Goal: Information Seeking & Learning: Learn about a topic

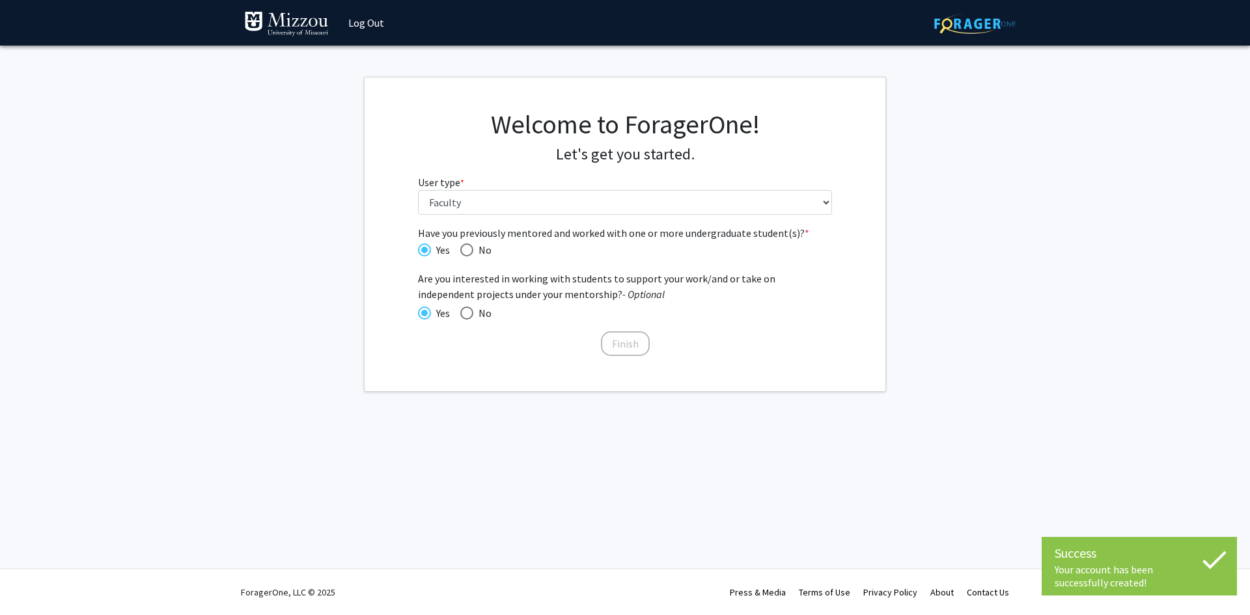
select select "5: faculty"
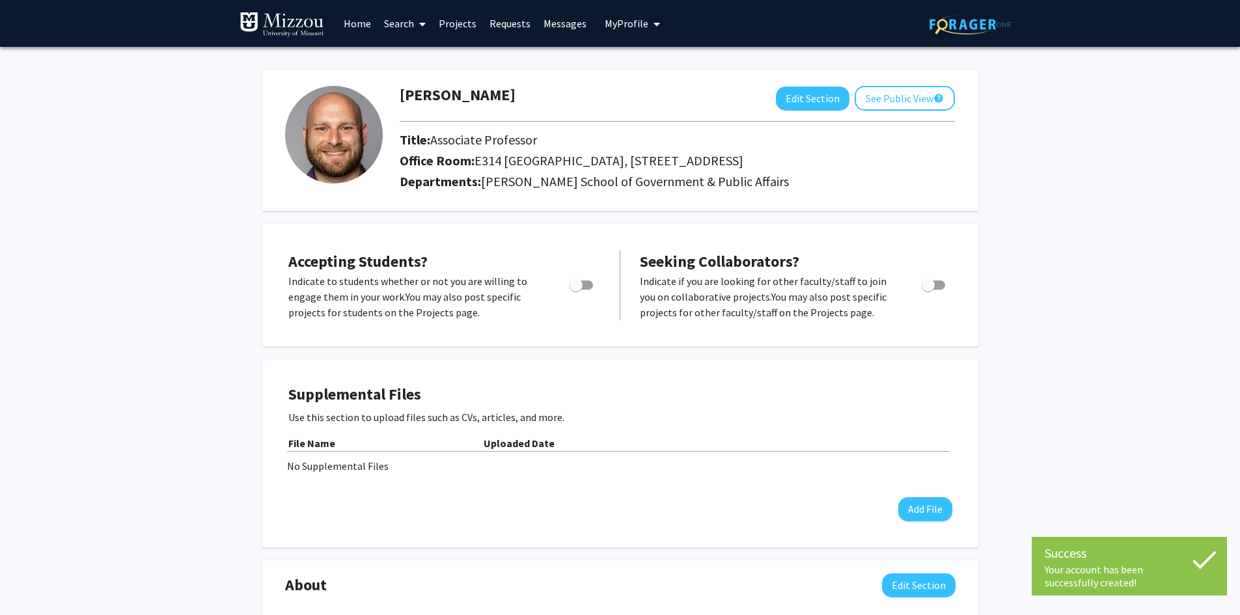
click at [578, 286] on span "Toggle" at bounding box center [575, 285] width 13 height 13
click at [576, 290] on input "Would you like to permit student requests?" at bounding box center [575, 290] width 1 height 1
checkbox input "true"
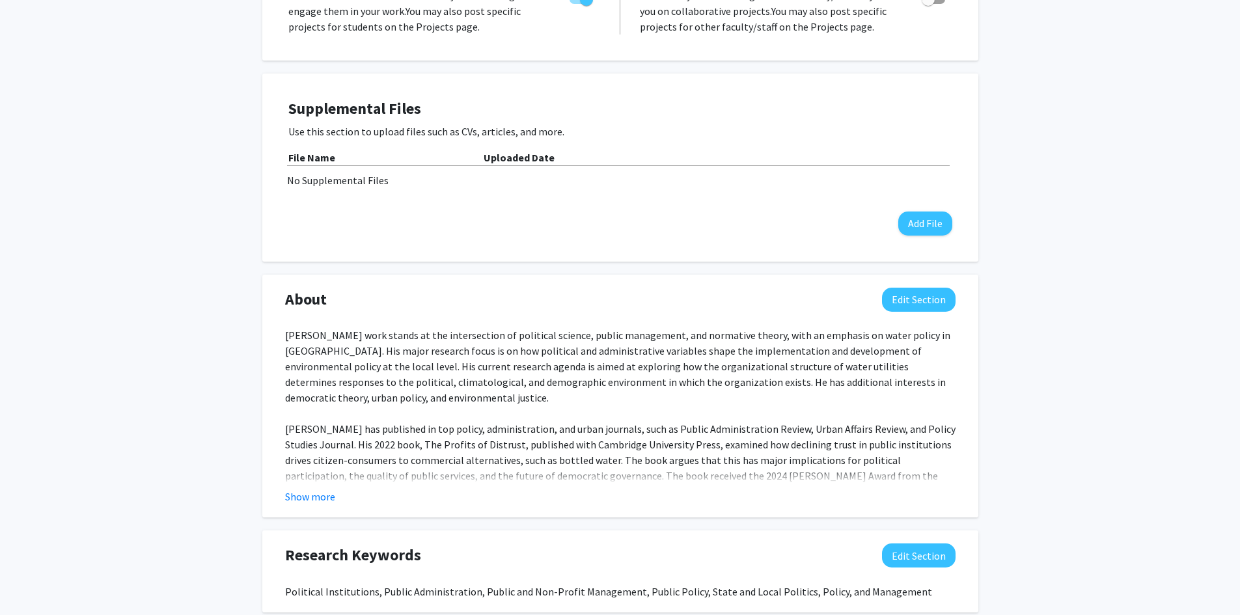
scroll to position [325, 0]
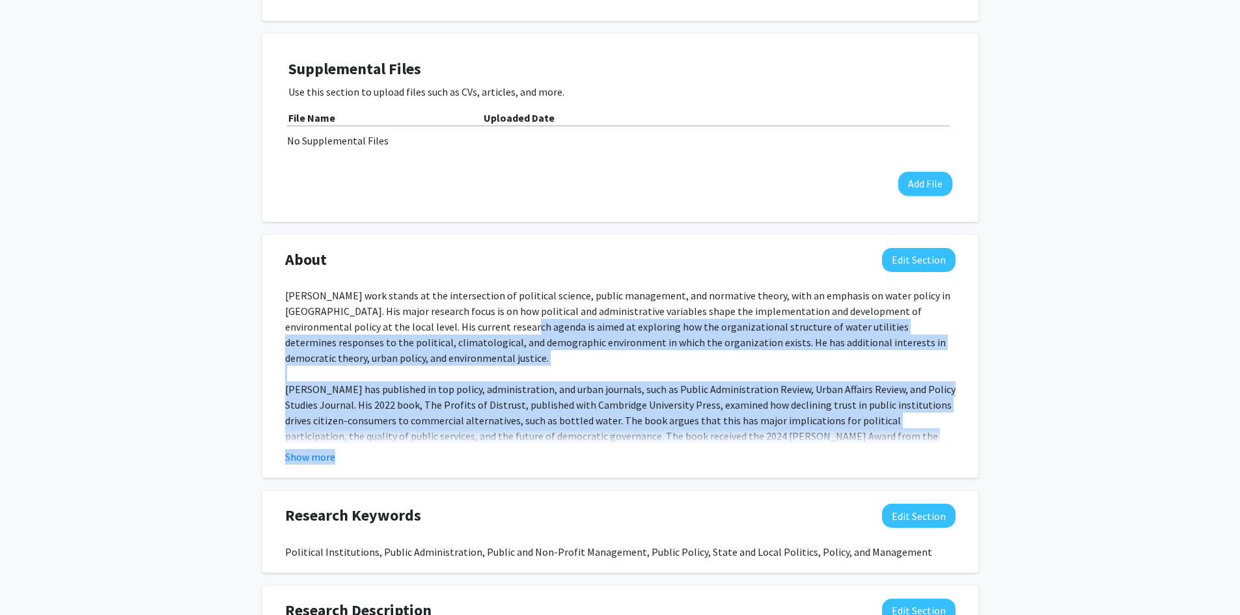
drag, startPoint x: 426, startPoint y: 322, endPoint x: 452, endPoint y: 497, distance: 177.6
click at [452, 497] on div "Accepting Students? Indicate to students whether or not you are willing to enga…" at bounding box center [620, 464] width 716 height 1133
click at [452, 433] on div "[PERSON_NAME] work stands at the intersection of political science, public mana…" at bounding box center [620, 374] width 670 height 172
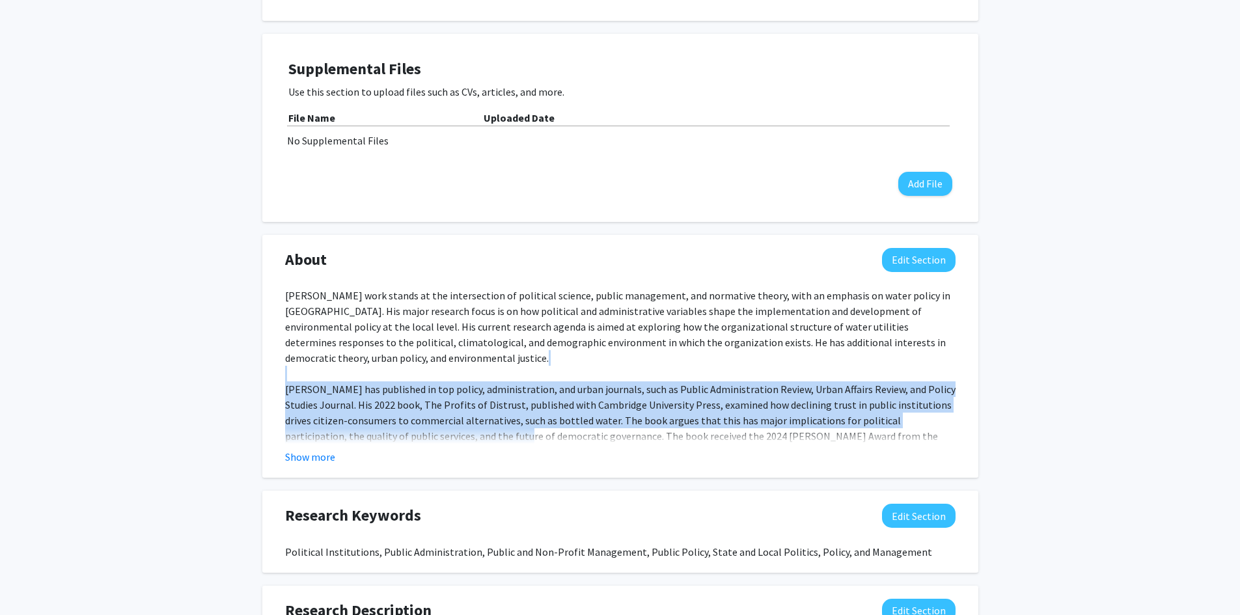
drag, startPoint x: 452, startPoint y: 433, endPoint x: 453, endPoint y: 360, distance: 73.5
click at [453, 360] on div "[PERSON_NAME] work stands at the intersection of political science, public mana…" at bounding box center [620, 374] width 670 height 172
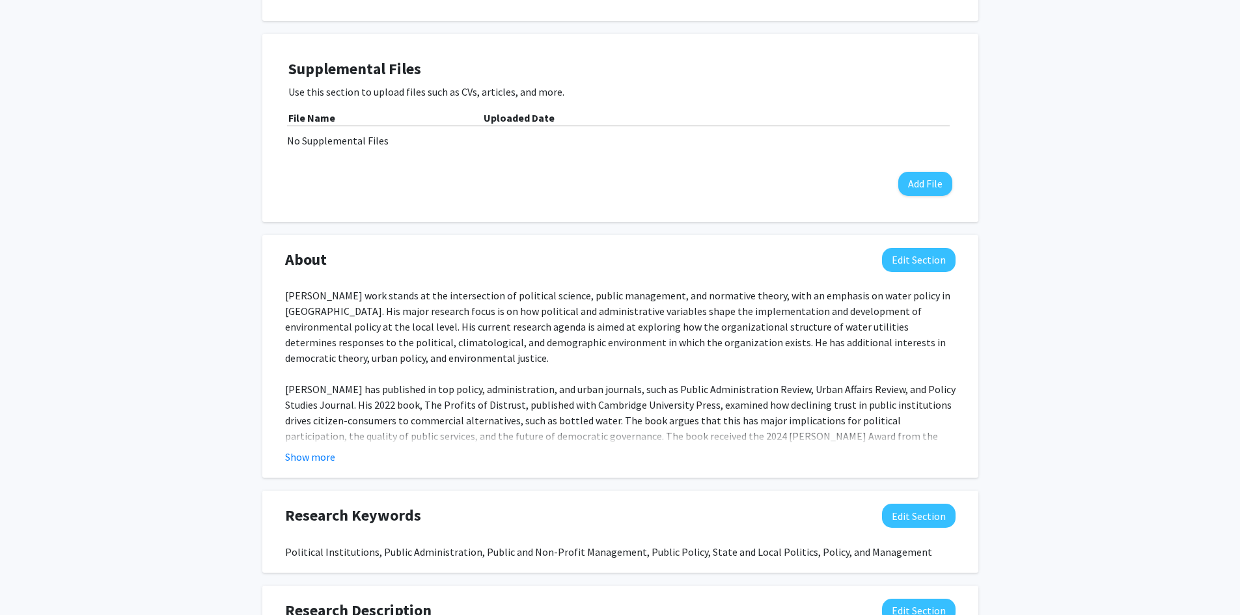
click at [441, 337] on div "[PERSON_NAME] work stands at the intersection of political science, public mana…" at bounding box center [620, 374] width 670 height 172
click at [327, 455] on button "Show more" at bounding box center [310, 457] width 50 height 16
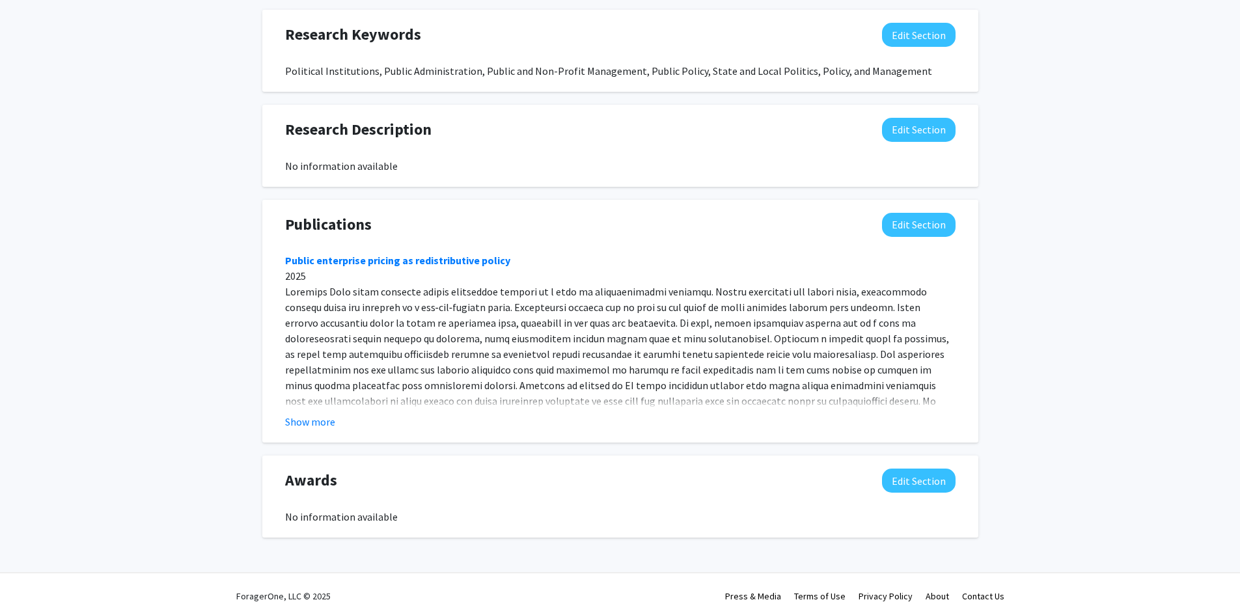
scroll to position [826, 0]
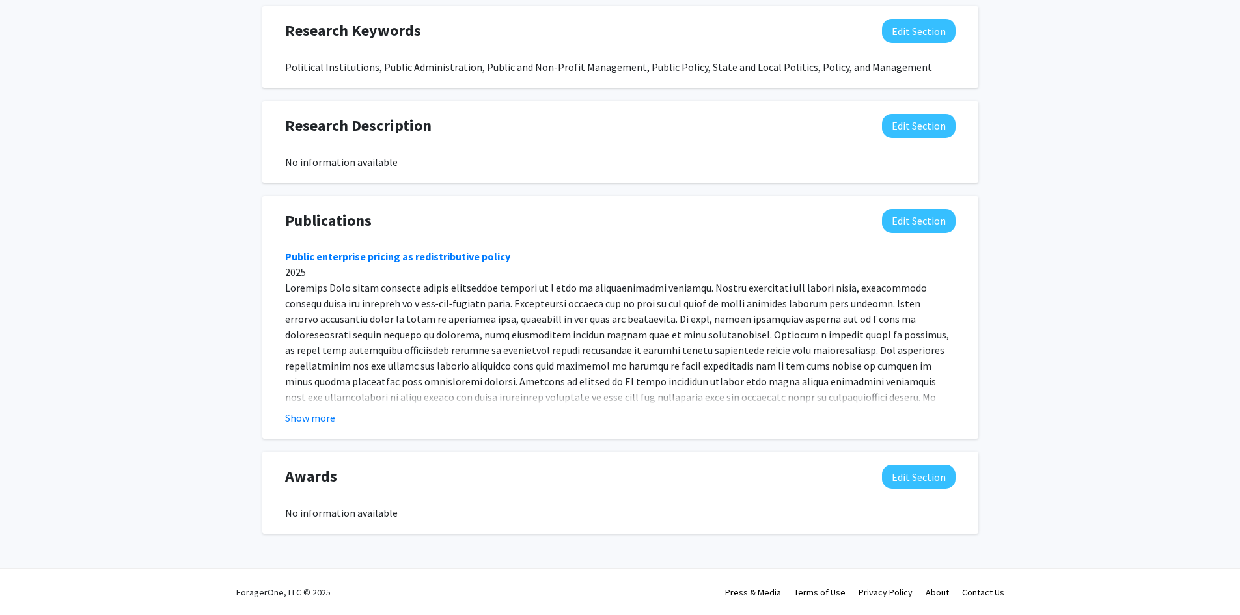
click at [333, 415] on button "Show more" at bounding box center [310, 418] width 50 height 16
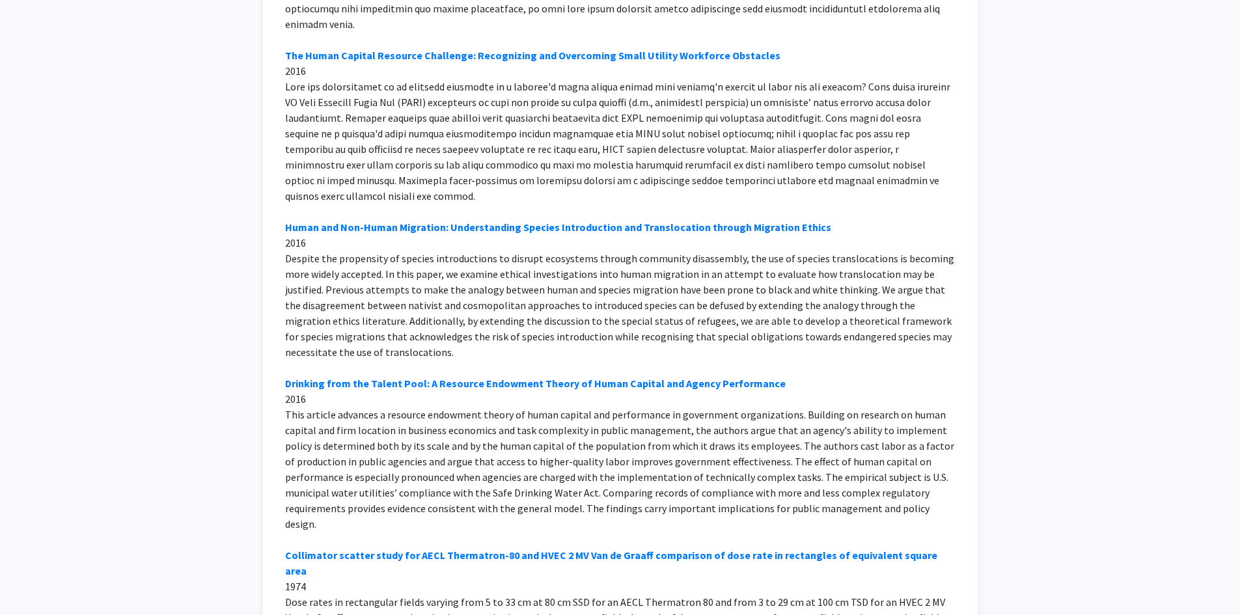
scroll to position [4184, 0]
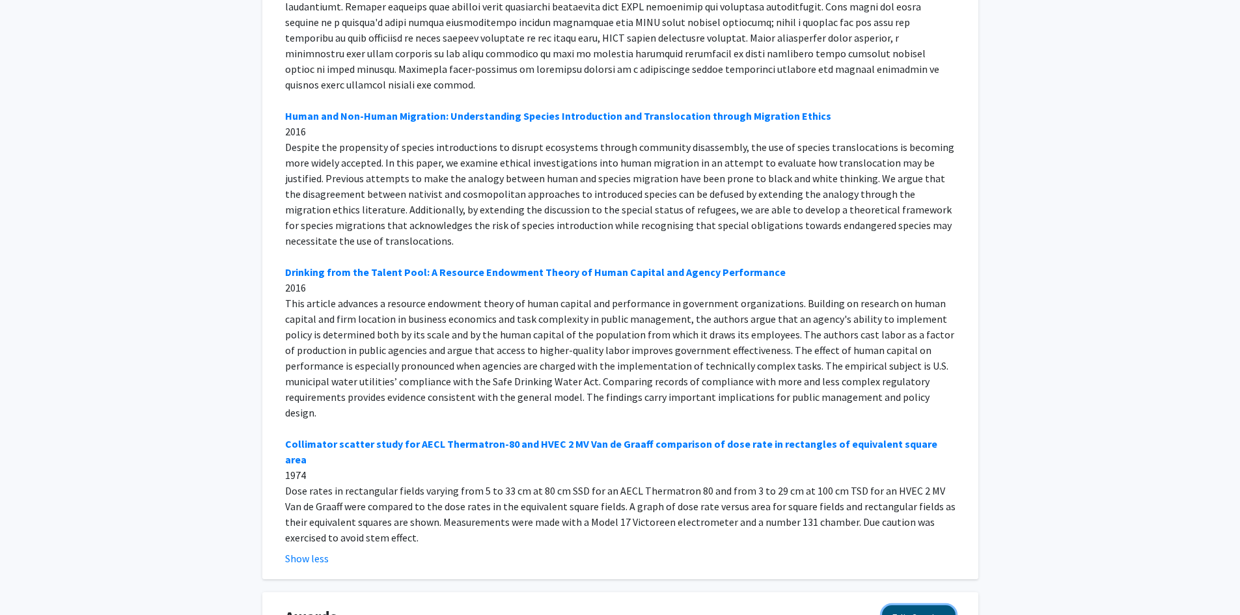
click at [898, 605] on button "Edit Section" at bounding box center [919, 617] width 74 height 24
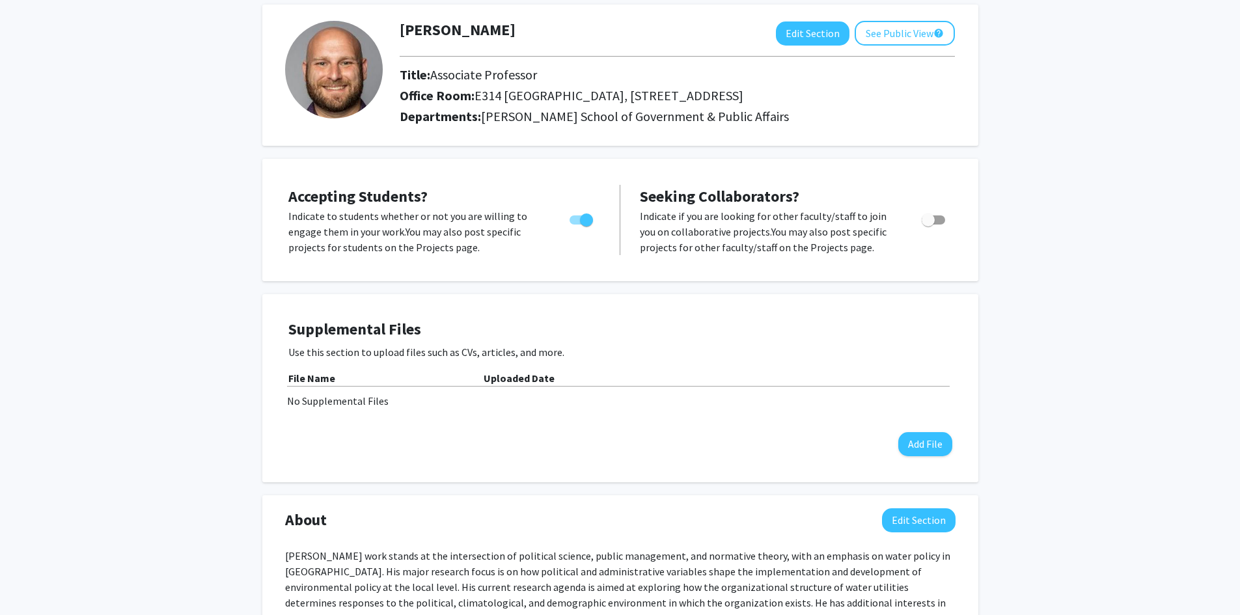
scroll to position [0, 0]
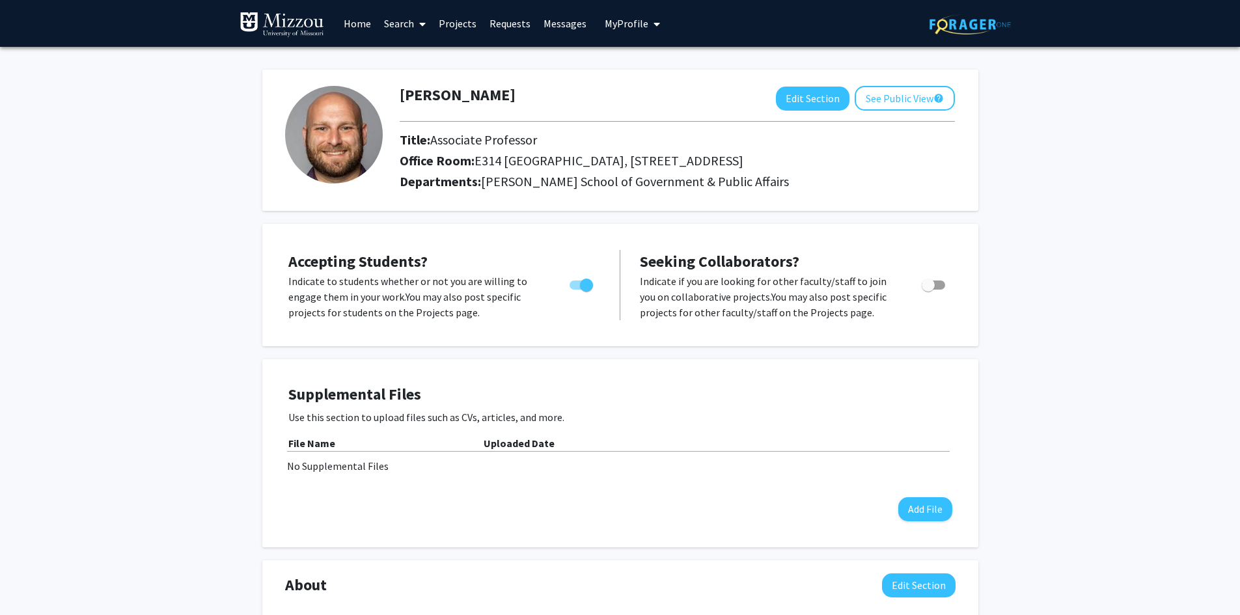
click at [931, 105] on button "See Public View help" at bounding box center [905, 98] width 100 height 25
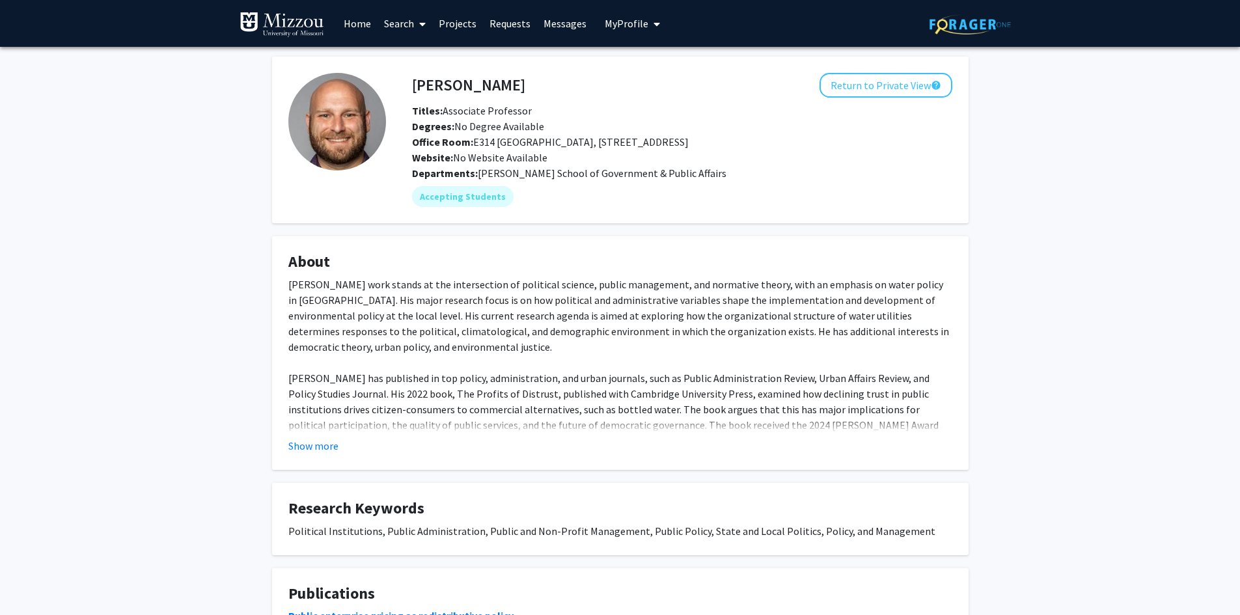
click at [360, 24] on link "Home" at bounding box center [357, 24] width 40 height 46
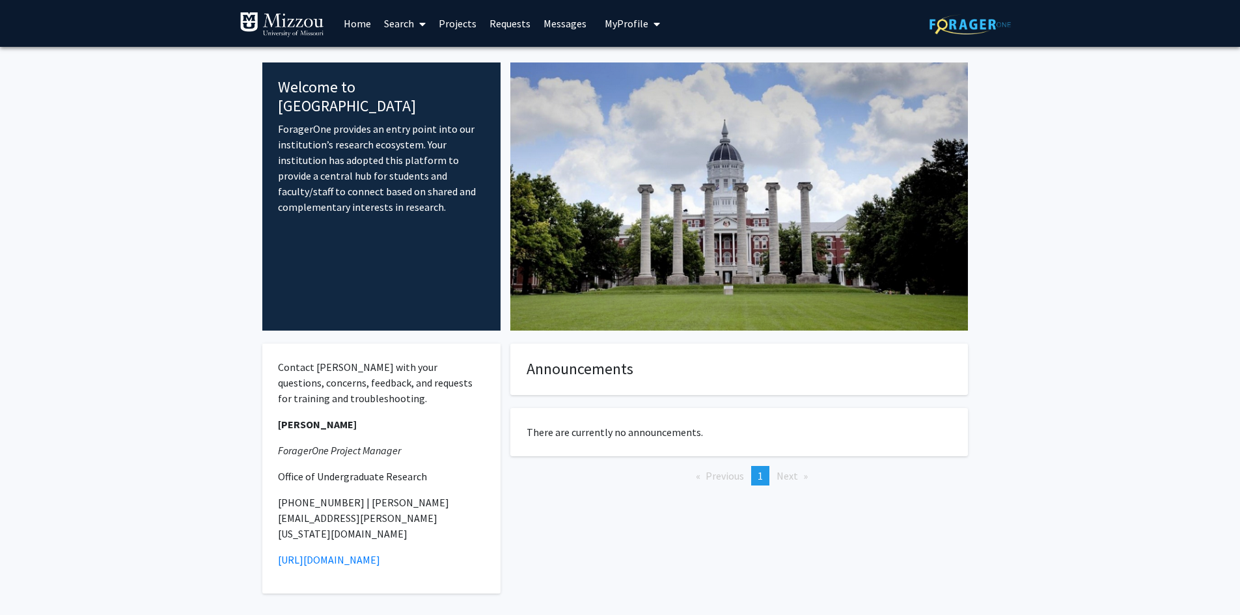
click at [415, 23] on span at bounding box center [420, 24] width 12 height 46
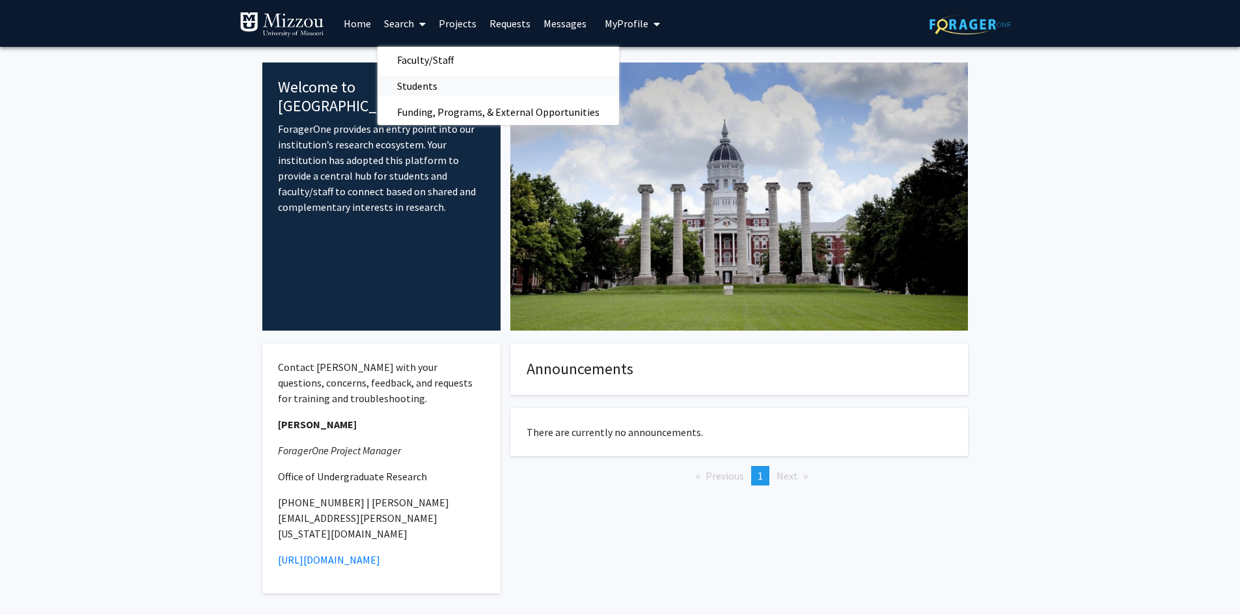
click at [418, 88] on span "Students" at bounding box center [416, 86] width 79 height 26
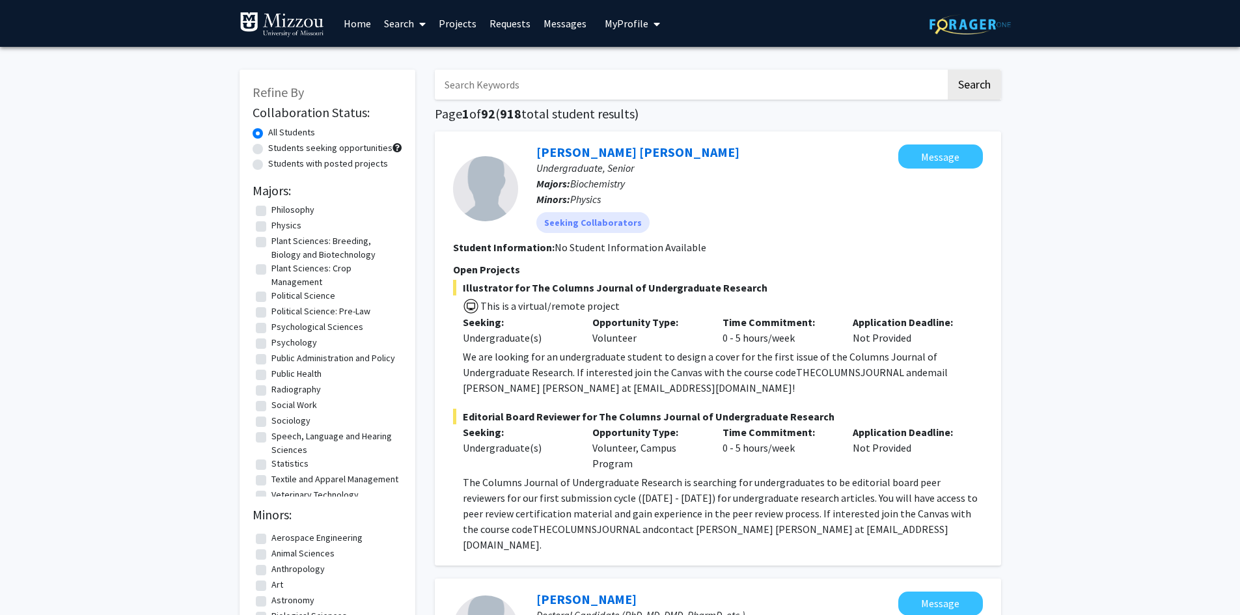
scroll to position [1497, 0]
click at [271, 301] on label "Political Science" at bounding box center [303, 295] width 64 height 14
click at [271, 296] on input "Political Science" at bounding box center [275, 292] width 8 height 8
checkbox input "true"
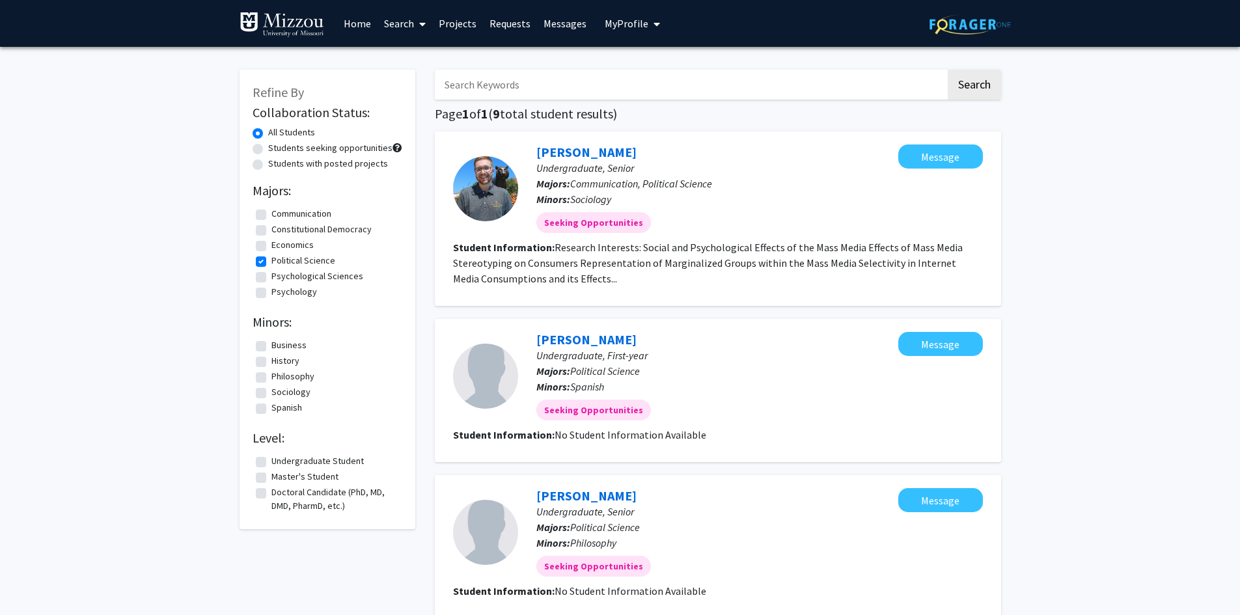
click at [271, 260] on label "Political Science" at bounding box center [303, 261] width 64 height 14
click at [271, 260] on input "Political Science" at bounding box center [275, 258] width 8 height 8
checkbox input "false"
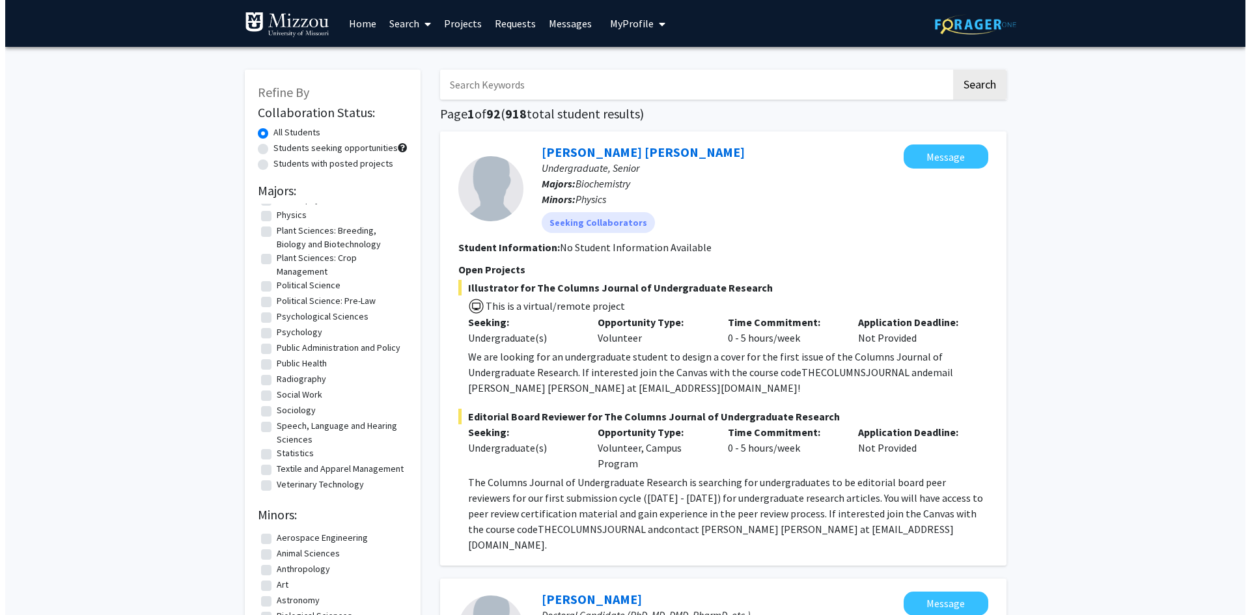
scroll to position [1502, 0]
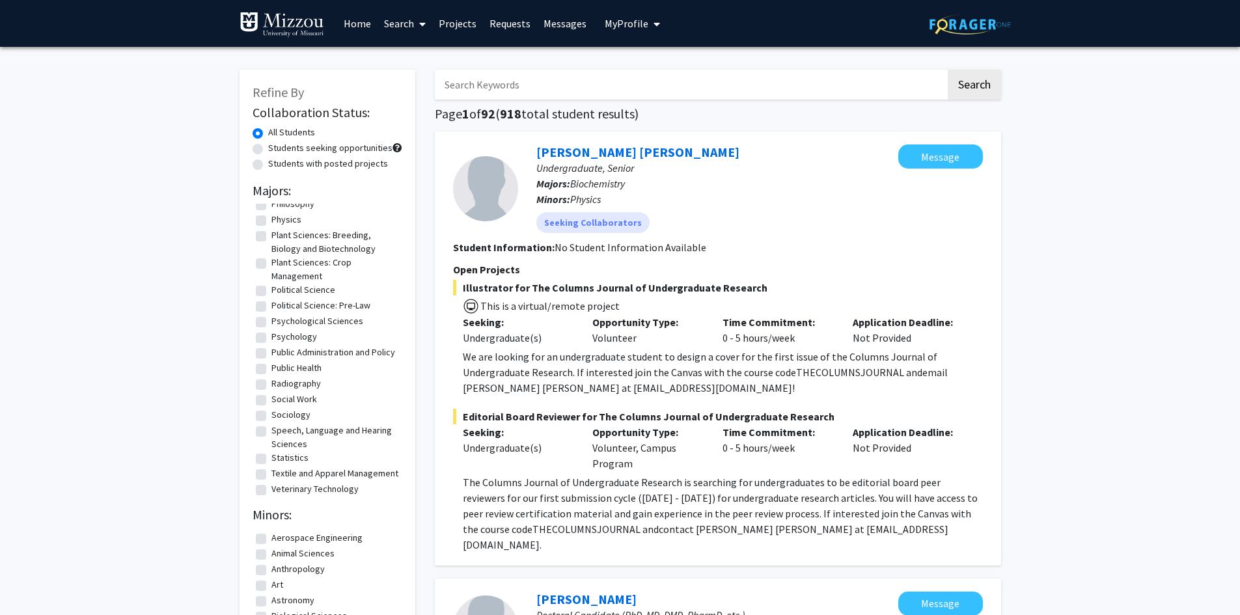
click at [271, 359] on label "Public Administration and Policy" at bounding box center [333, 353] width 124 height 14
click at [271, 354] on input "Public Administration and Policy" at bounding box center [275, 350] width 8 height 8
checkbox input "true"
